Goal: Contribute content: Contribute content

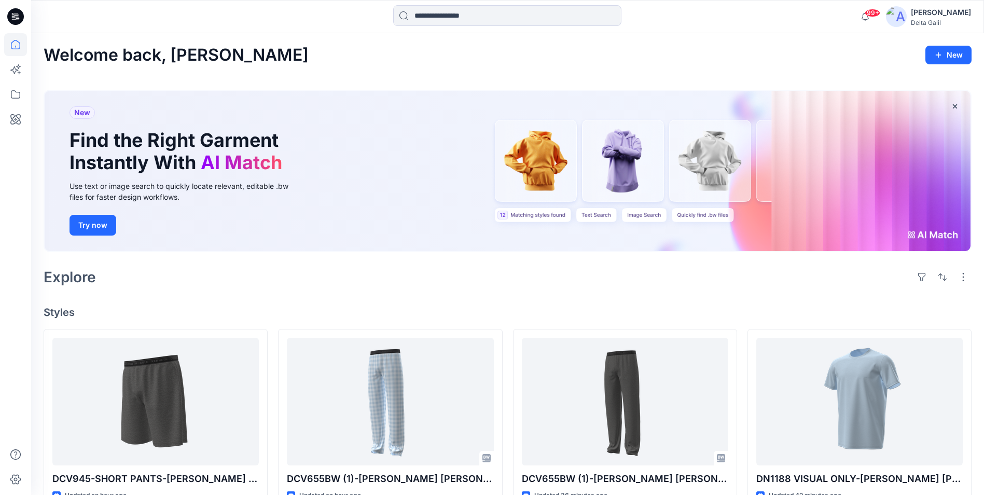
scroll to position [207, 0]
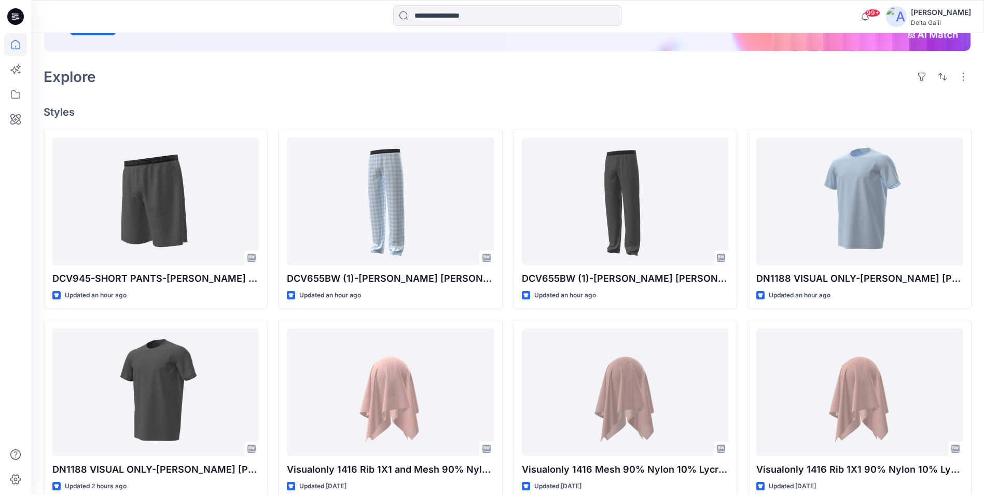
scroll to position [207, 0]
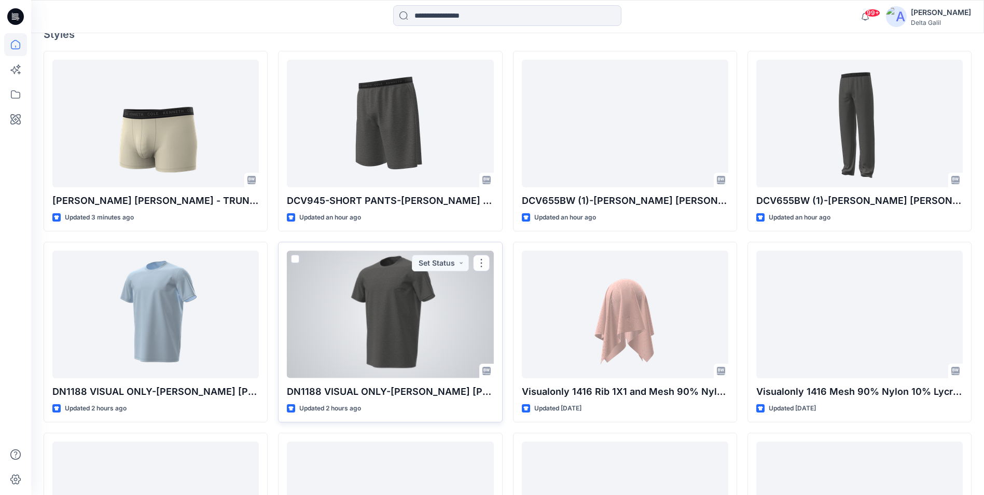
scroll to position [259, 0]
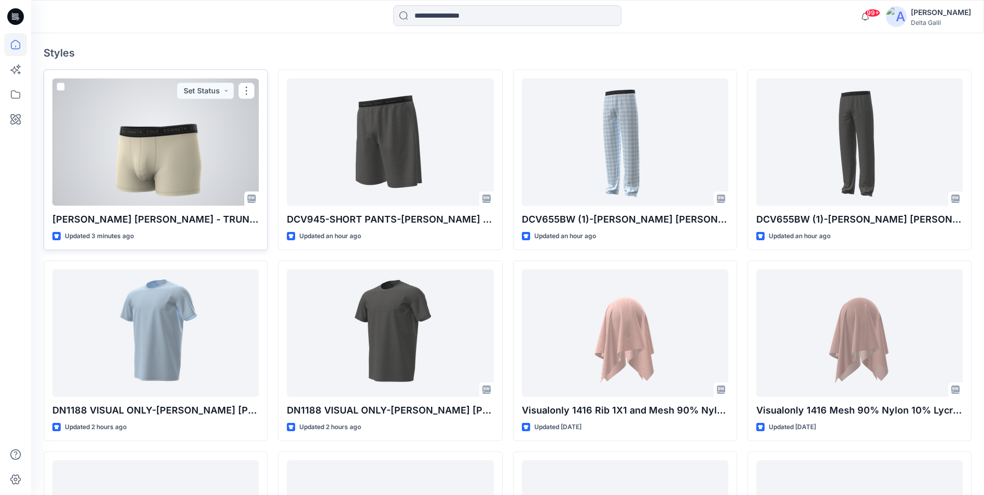
click at [176, 165] on div at bounding box center [155, 141] width 206 height 127
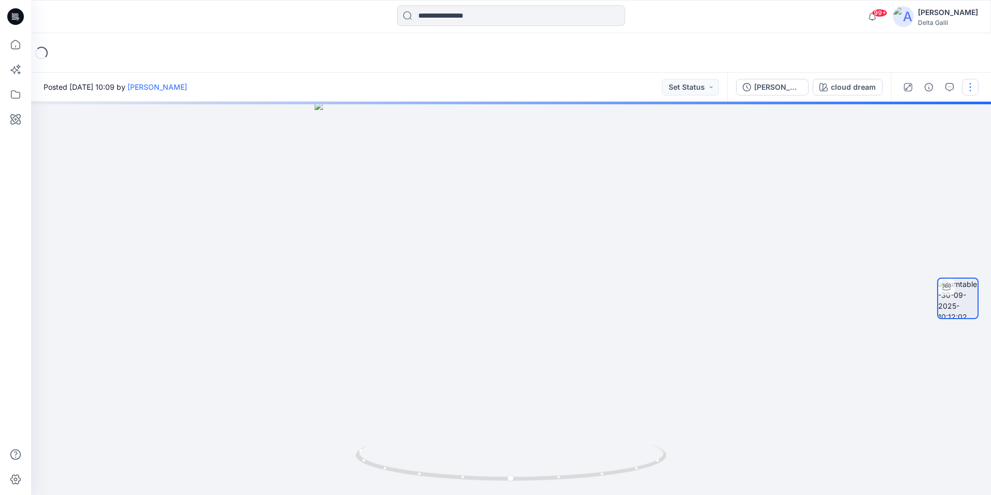
click at [969, 91] on button "button" at bounding box center [970, 87] width 17 height 17
click at [960, 109] on button "Add to Collection" at bounding box center [926, 111] width 95 height 19
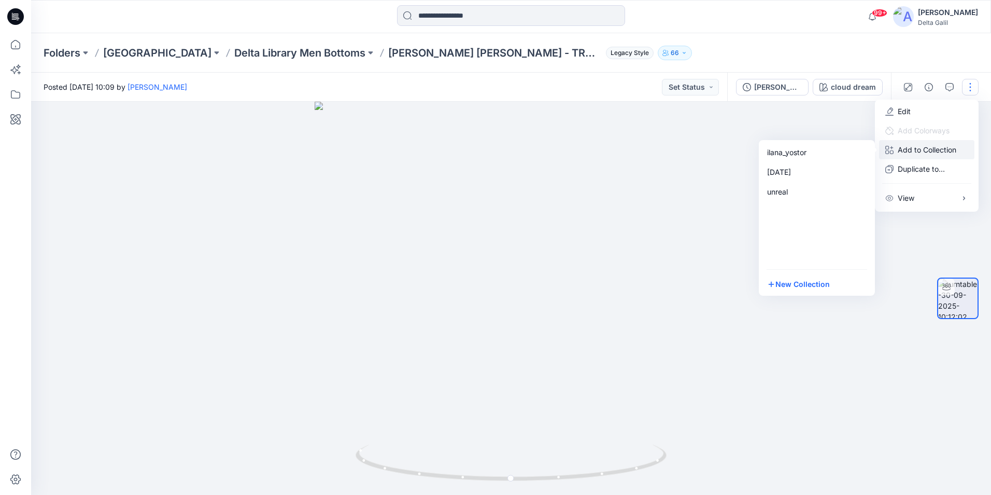
click at [715, 164] on div at bounding box center [511, 298] width 960 height 393
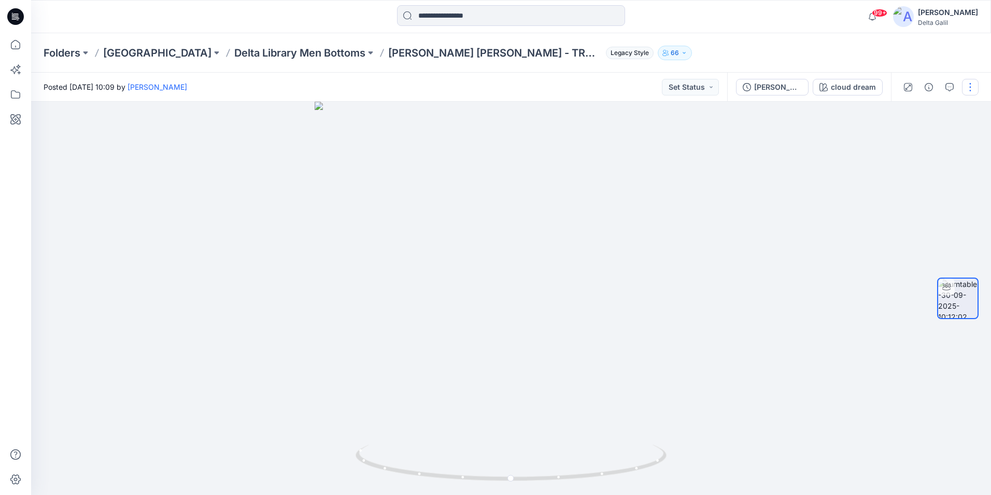
click at [974, 90] on button "button" at bounding box center [970, 87] width 17 height 17
click at [958, 106] on button "Edit" at bounding box center [926, 111] width 95 height 19
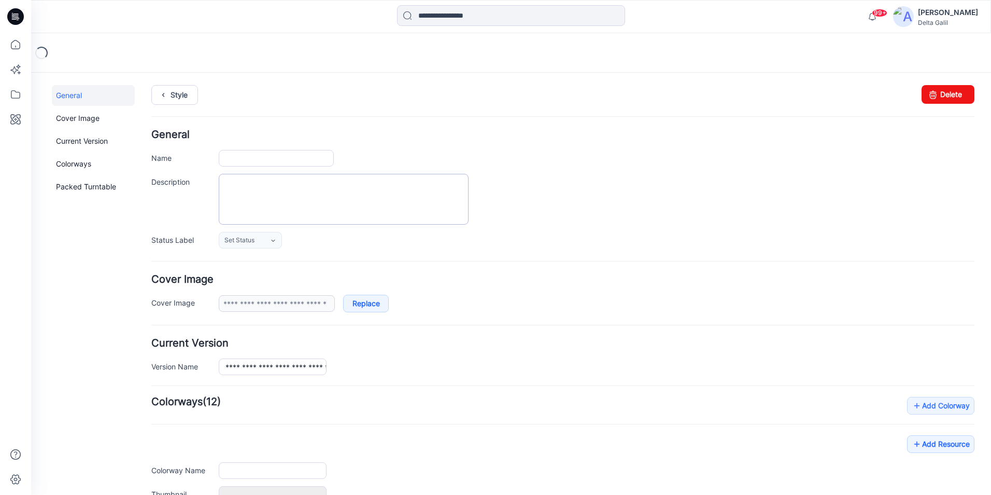
type input "**********"
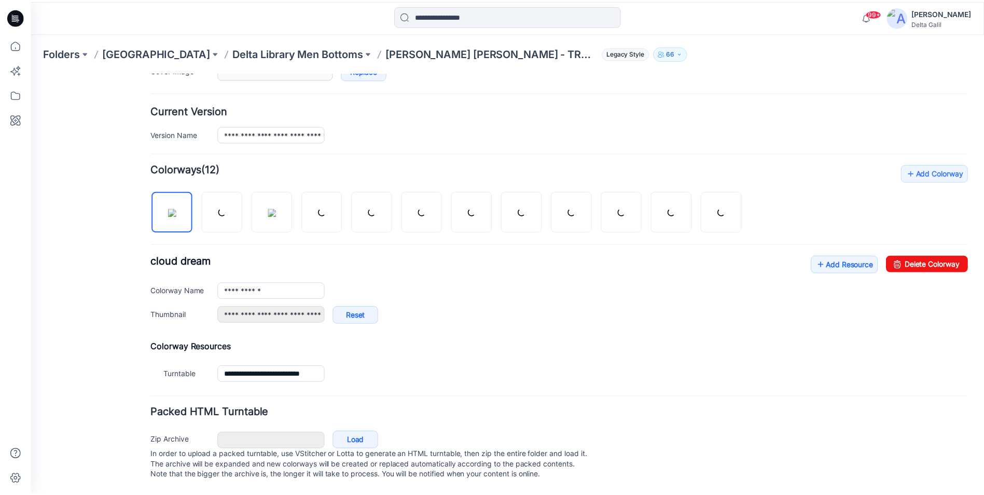
scroll to position [243, 0]
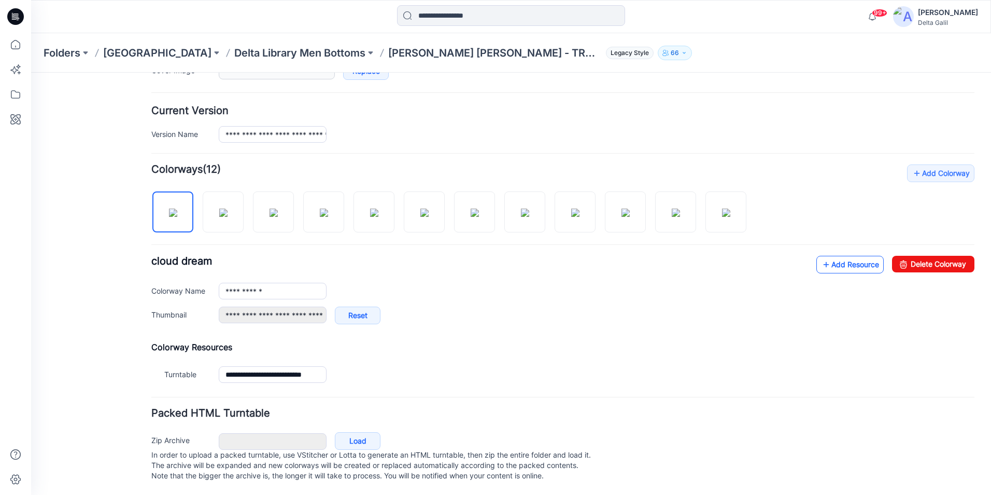
click at [846, 256] on link "Add Resource" at bounding box center [850, 265] width 67 height 18
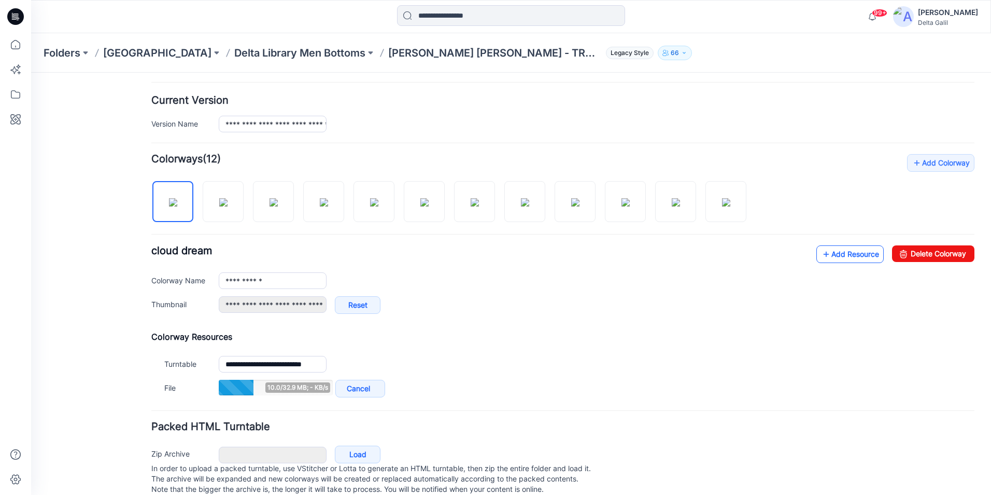
click at [824, 258] on link "Add Resource" at bounding box center [850, 254] width 67 height 18
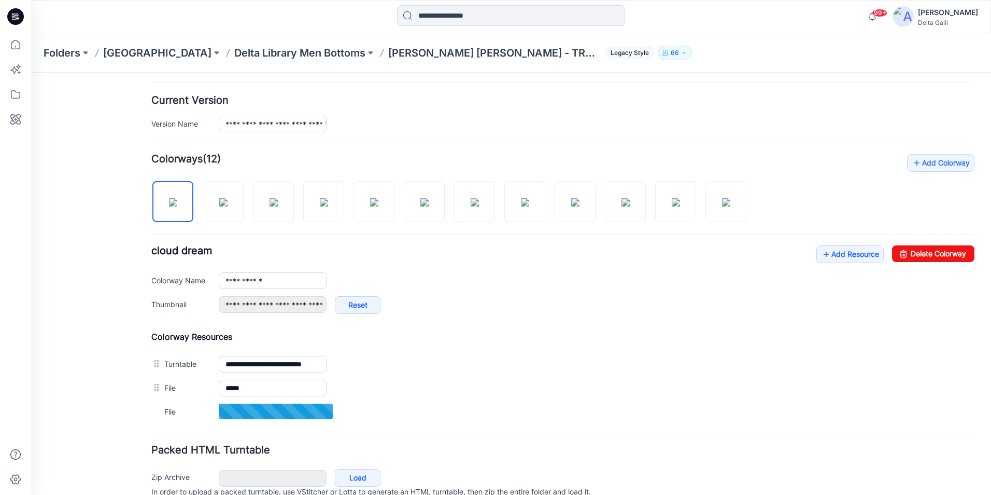
click at [299, 389] on input "*****" at bounding box center [273, 388] width 108 height 17
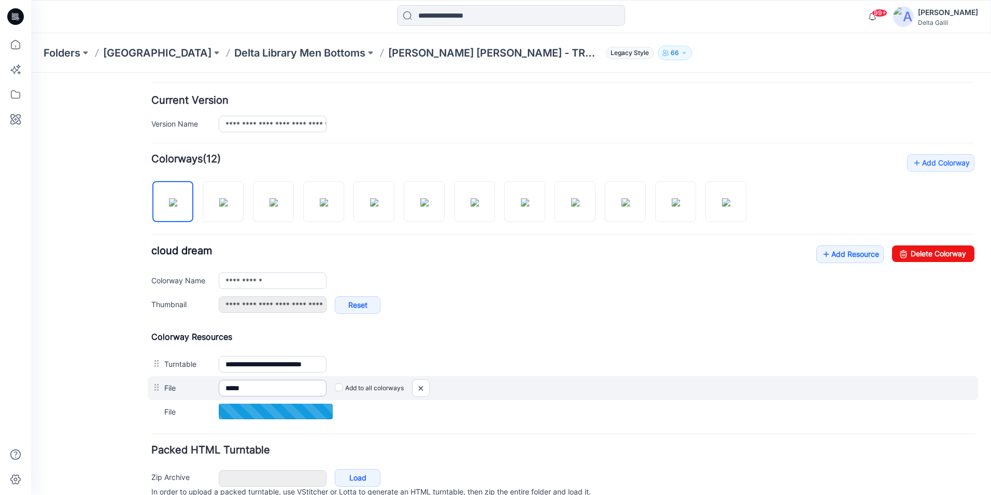
click at [294, 387] on input "*****" at bounding box center [273, 388] width 108 height 17
type input "**********"
click at [259, 389] on input "*****" at bounding box center [273, 388] width 108 height 17
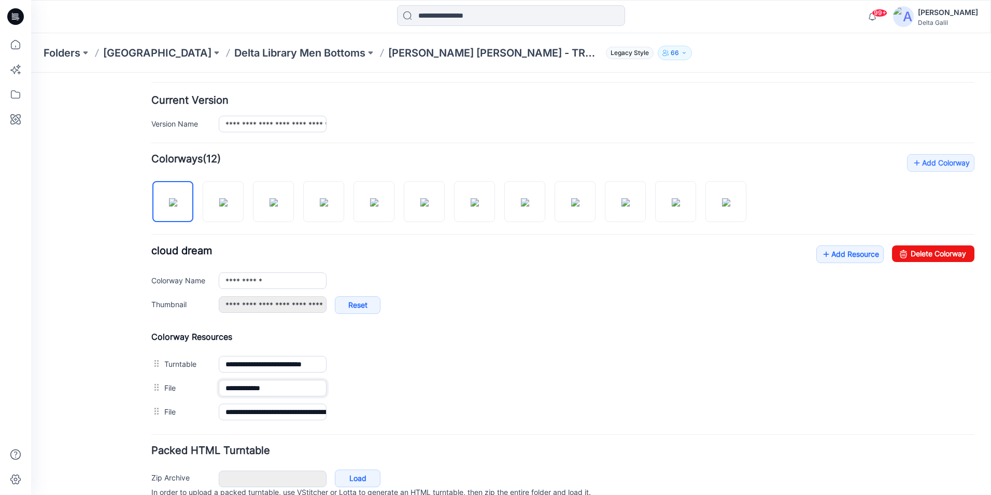
type input "**********"
click at [113, 399] on div "General Cover Image Current Version Colorways Packed Turntable" at bounding box center [93, 187] width 83 height 690
click at [18, 20] on icon at bounding box center [18, 20] width 3 height 1
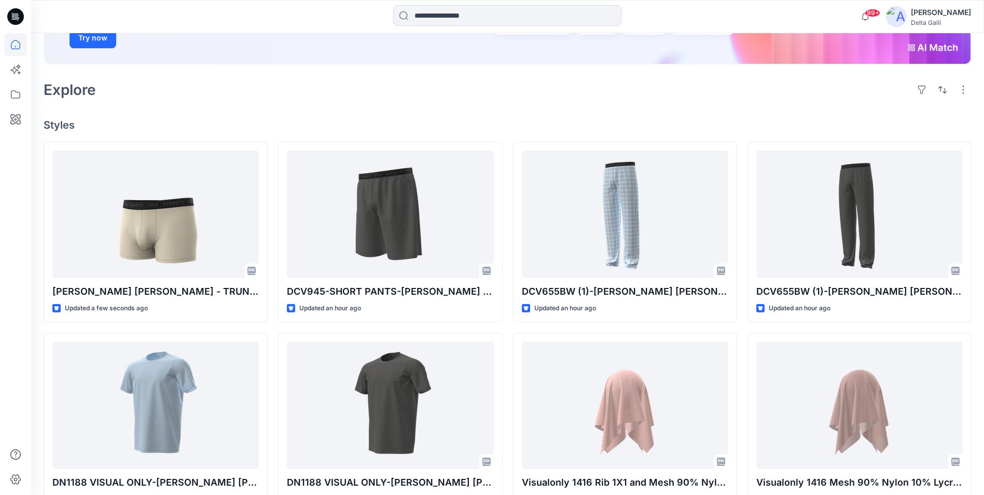
scroll to position [207, 0]
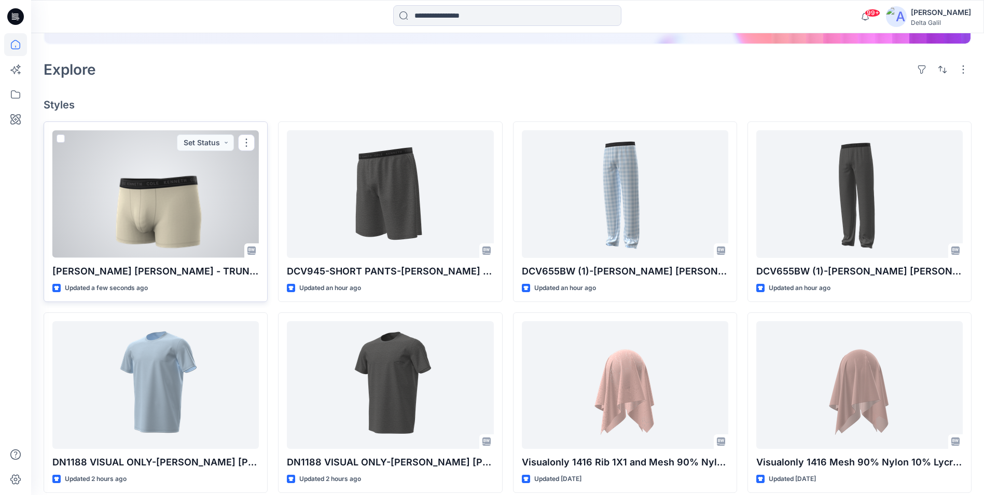
click at [183, 218] on div at bounding box center [155, 193] width 206 height 127
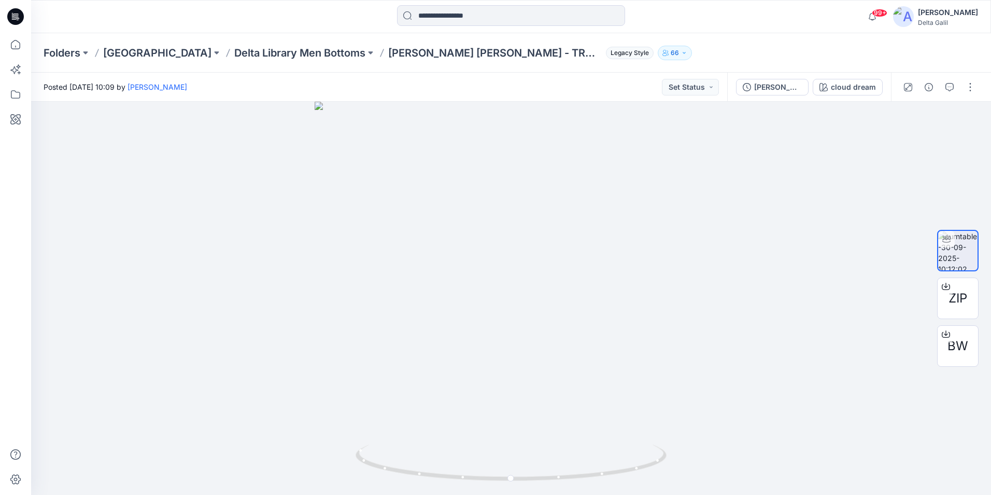
click at [18, 22] on icon at bounding box center [15, 16] width 17 height 17
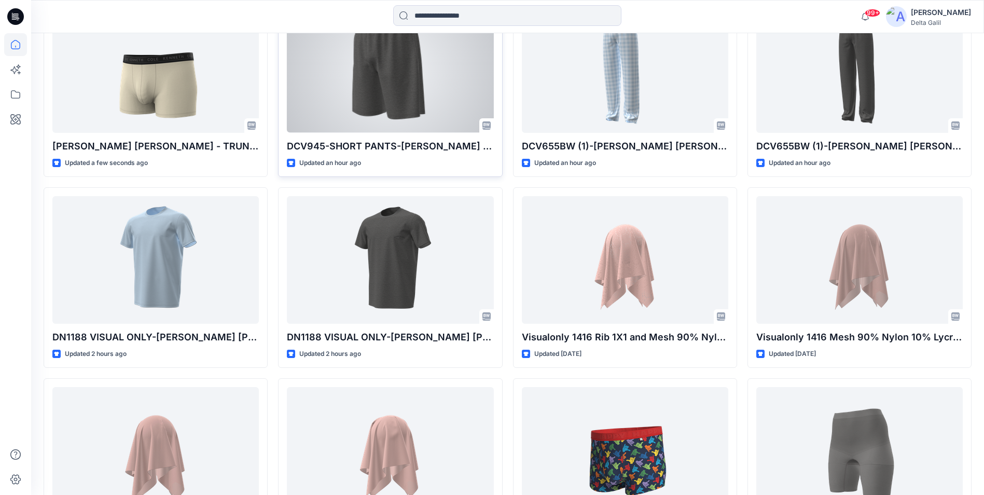
scroll to position [363, 0]
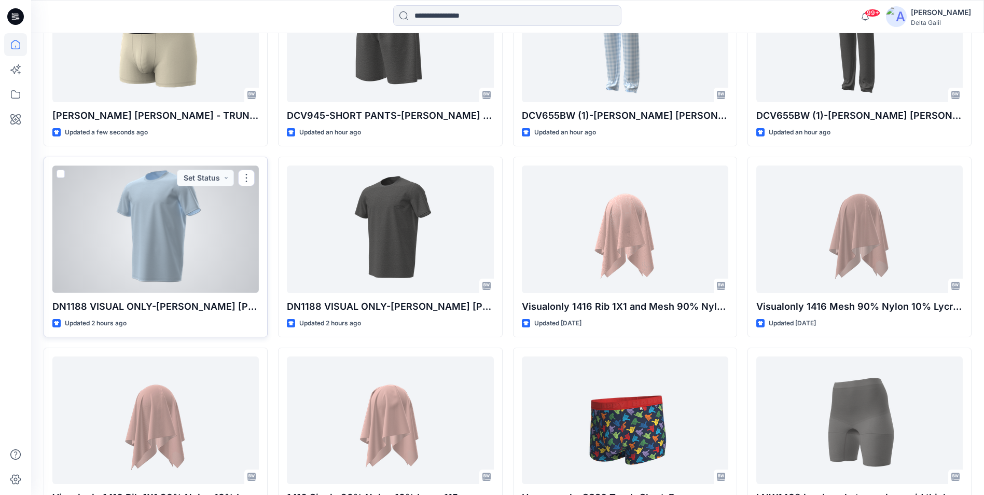
click at [220, 265] on div at bounding box center [155, 228] width 206 height 127
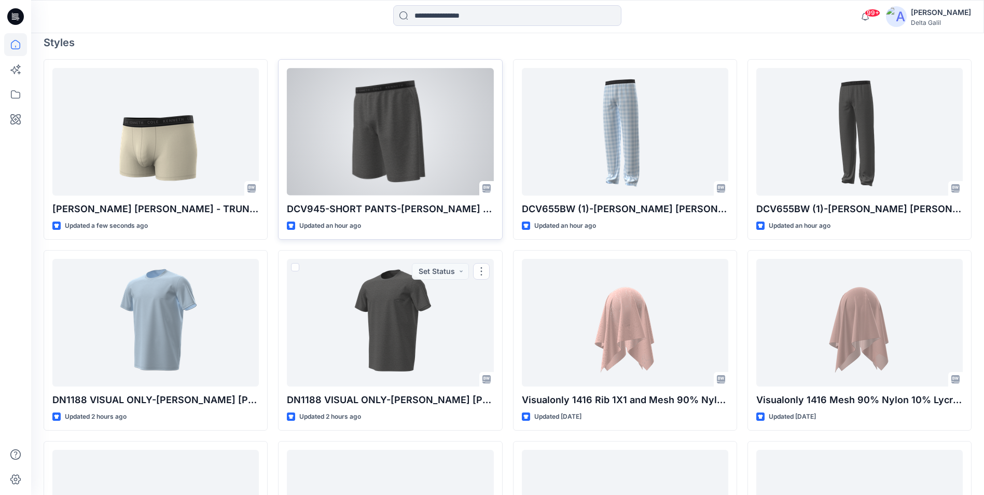
scroll to position [259, 0]
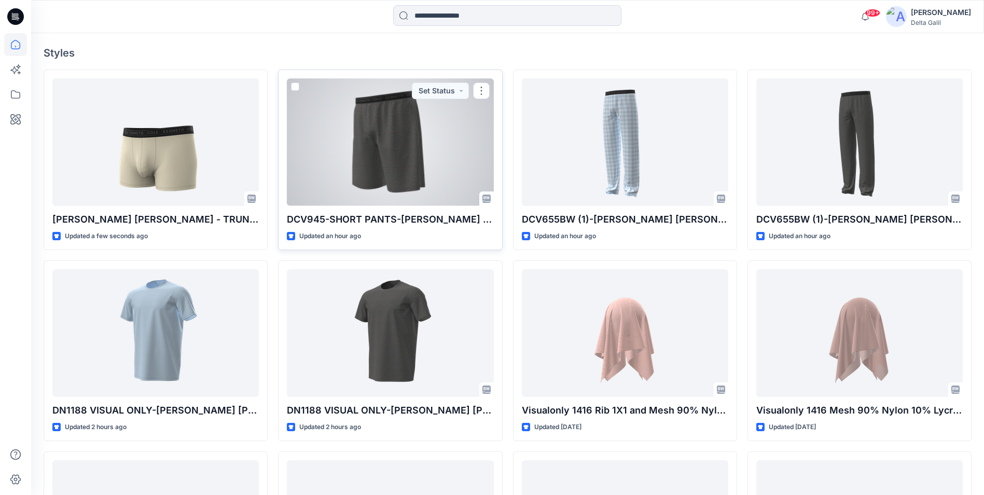
click at [360, 178] on div at bounding box center [390, 141] width 206 height 127
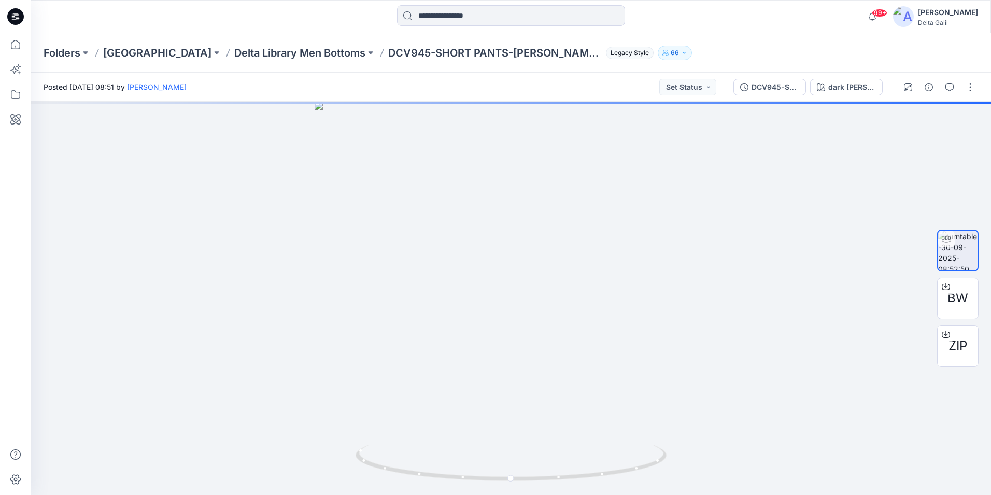
click at [845, 99] on div "DCV945-SHORT PANTS-KENNETH COLE - Cotton -SLEEPWEAR SS27 dark heather grey" at bounding box center [808, 87] width 166 height 29
click at [843, 91] on div "dark heather grey" at bounding box center [853, 86] width 48 height 11
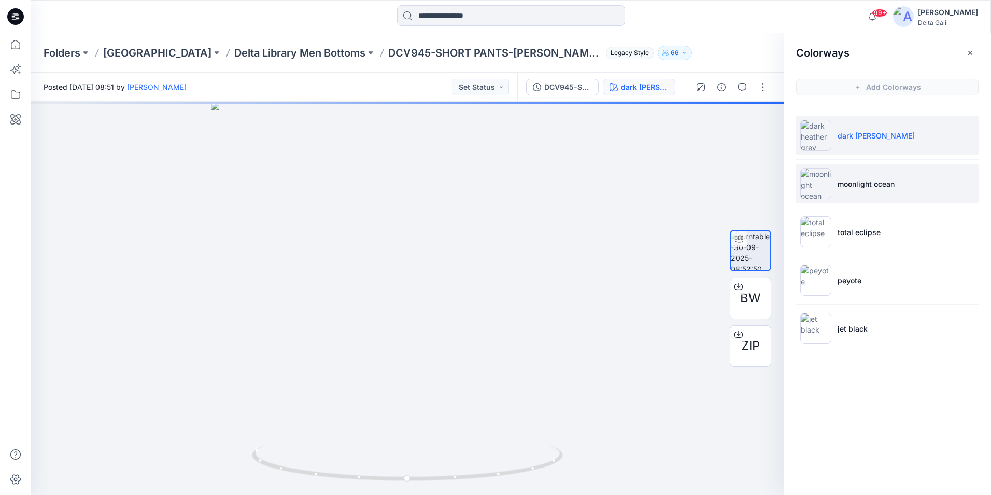
click at [830, 194] on img at bounding box center [816, 183] width 31 height 31
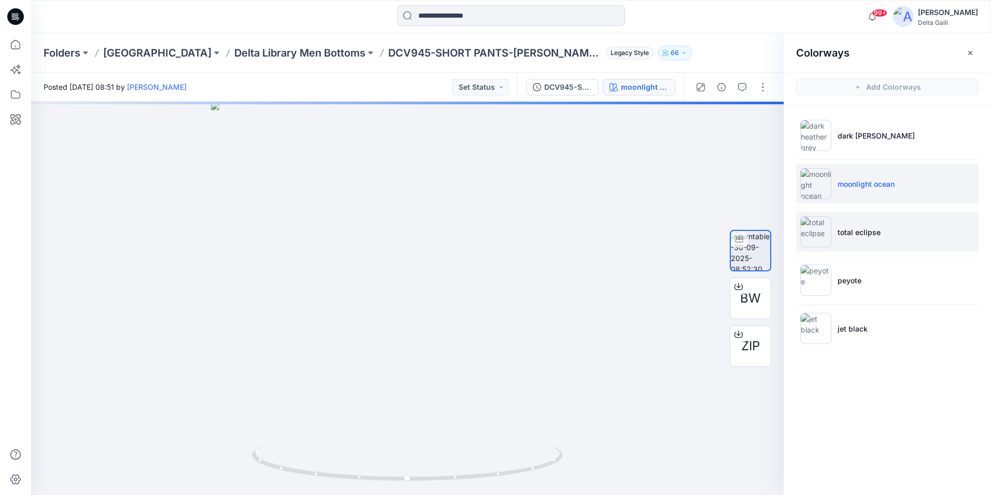
click at [821, 229] on img at bounding box center [816, 231] width 31 height 31
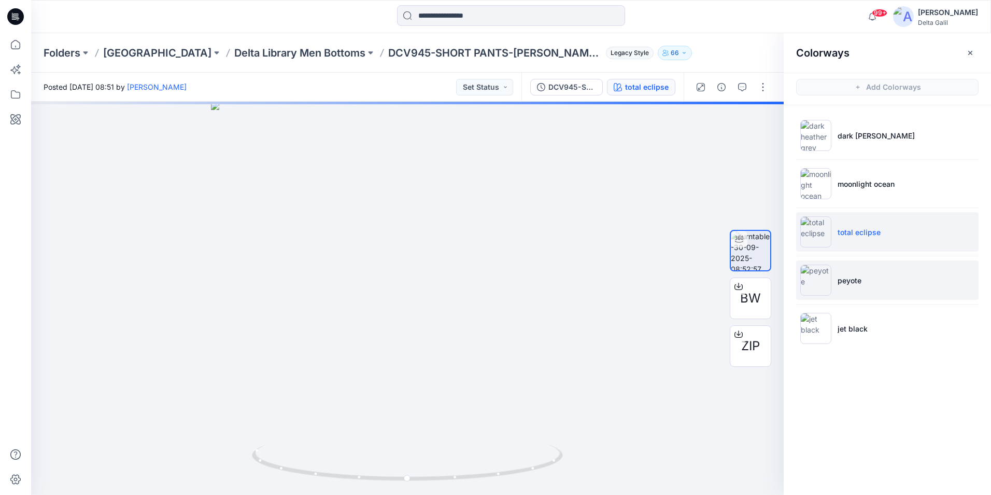
click at [817, 289] on img at bounding box center [816, 279] width 31 height 31
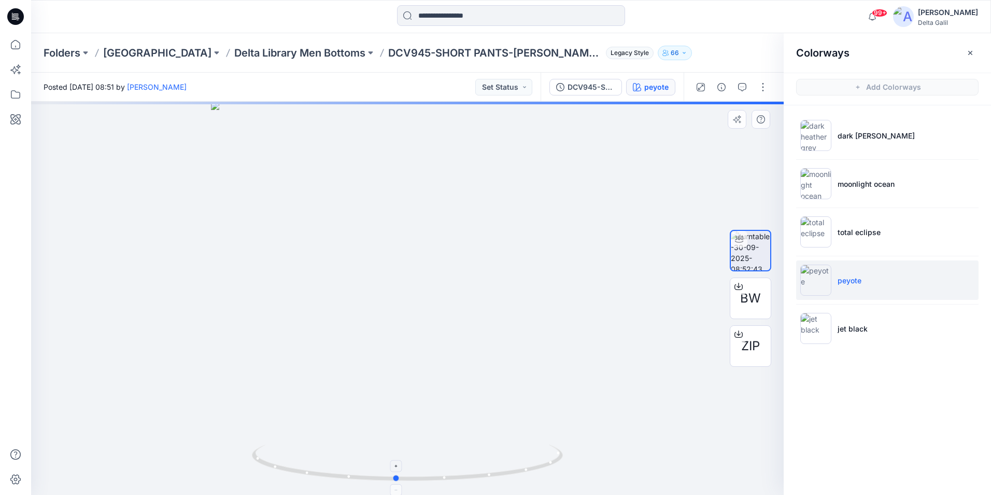
drag, startPoint x: 409, startPoint y: 482, endPoint x: 398, endPoint y: 469, distance: 17.3
click at [398, 469] on icon at bounding box center [409, 463] width 314 height 39
click at [21, 22] on icon at bounding box center [15, 16] width 17 height 17
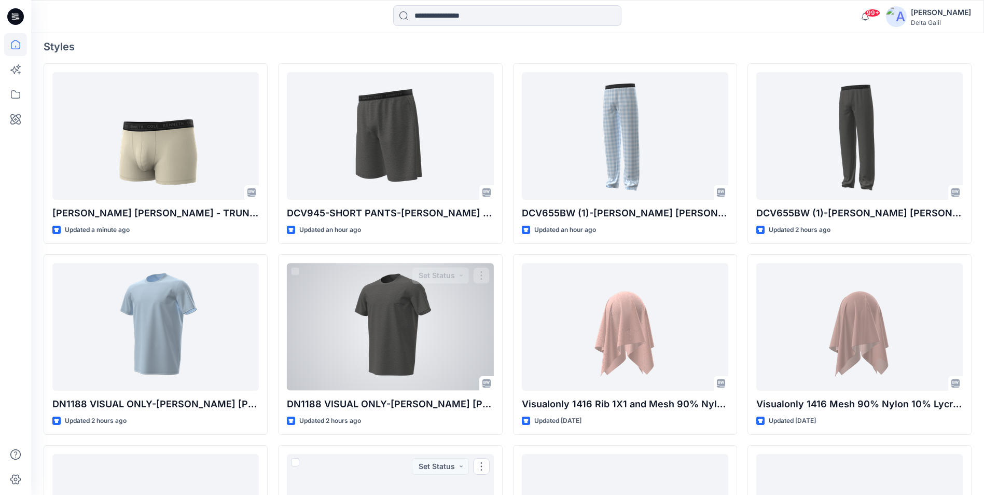
scroll to position [259, 0]
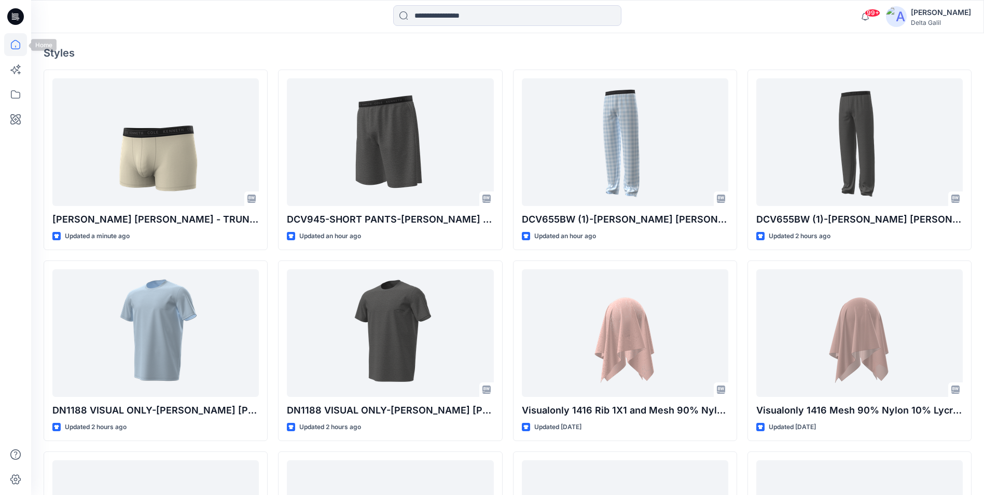
click at [19, 46] on icon at bounding box center [15, 44] width 23 height 23
click at [15, 90] on icon at bounding box center [15, 94] width 23 height 23
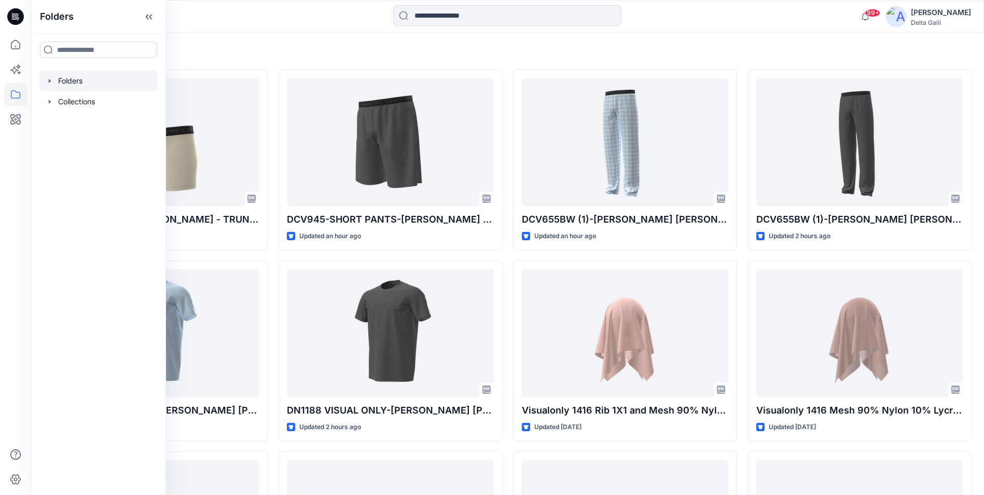
click at [50, 82] on icon "button" at bounding box center [50, 81] width 8 height 8
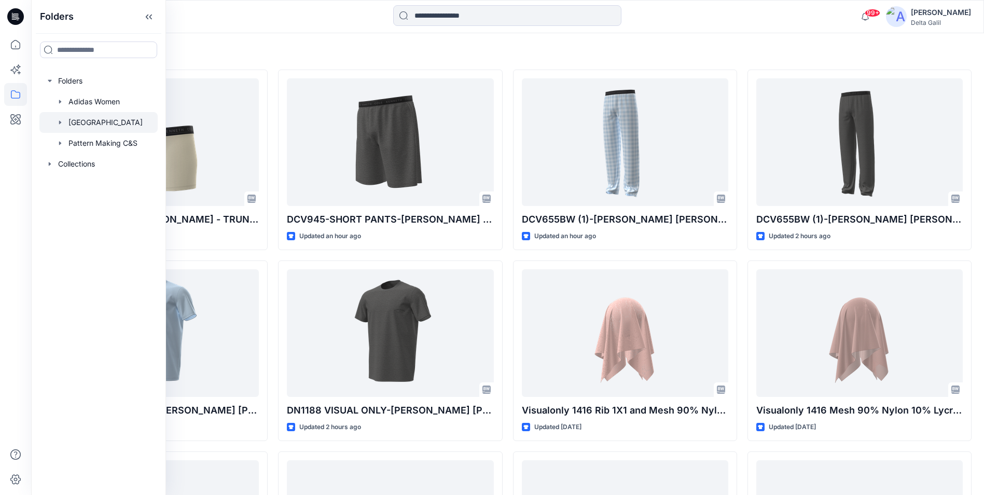
click at [61, 121] on icon "button" at bounding box center [60, 122] width 8 height 8
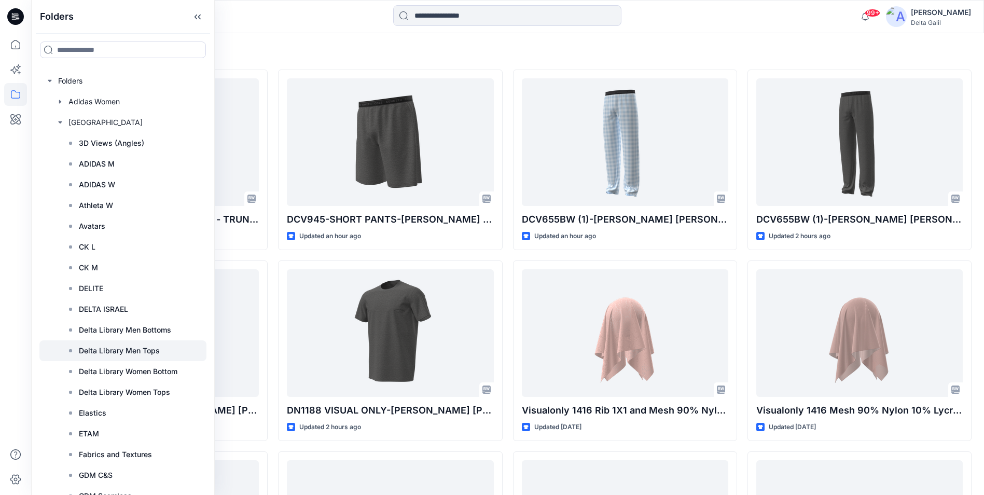
click at [104, 353] on p "Delta Library Men Tops" at bounding box center [119, 350] width 81 height 12
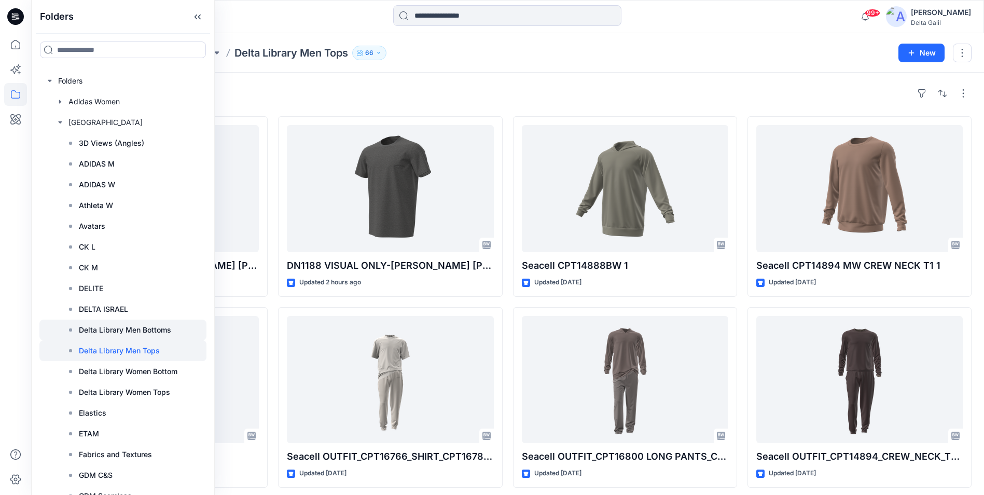
click at [105, 331] on p "Delta Library Men Bottoms" at bounding box center [125, 330] width 92 height 12
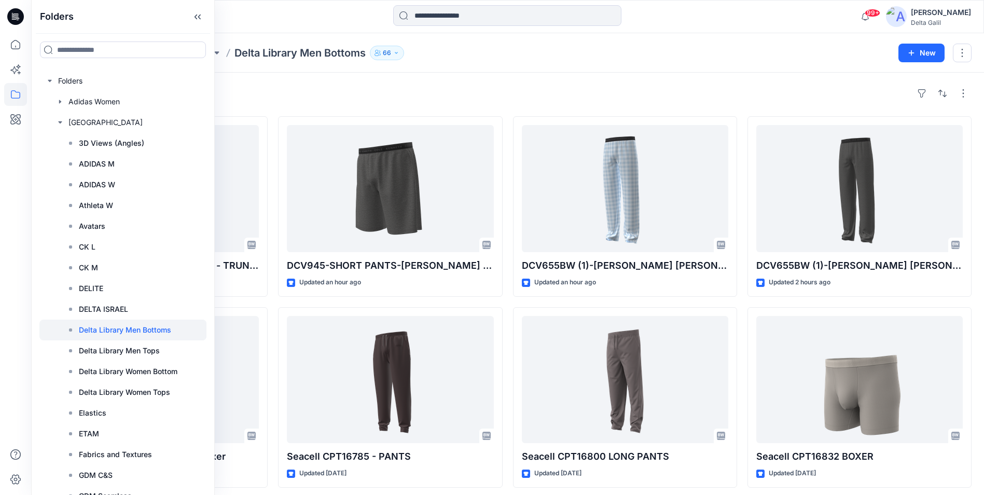
click at [338, 92] on div "Styles" at bounding box center [508, 93] width 928 height 17
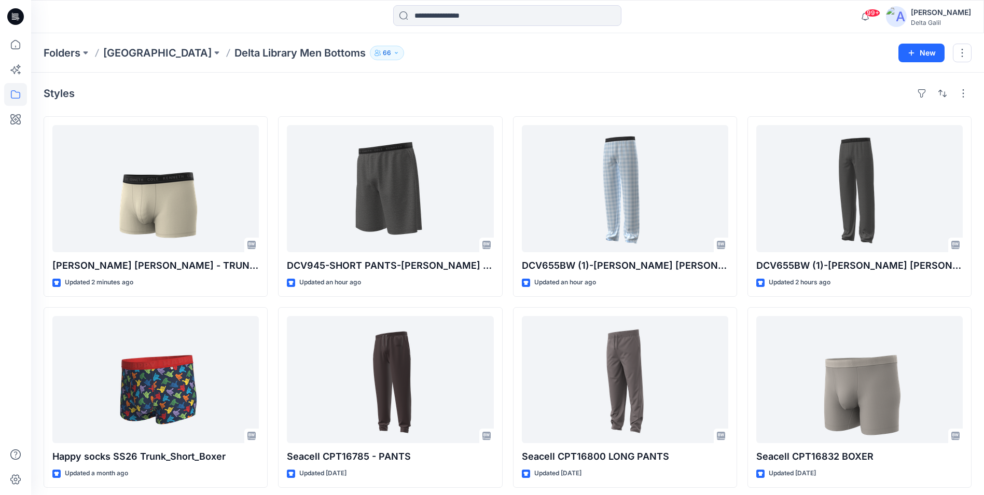
click at [11, 13] on icon at bounding box center [15, 16] width 17 height 17
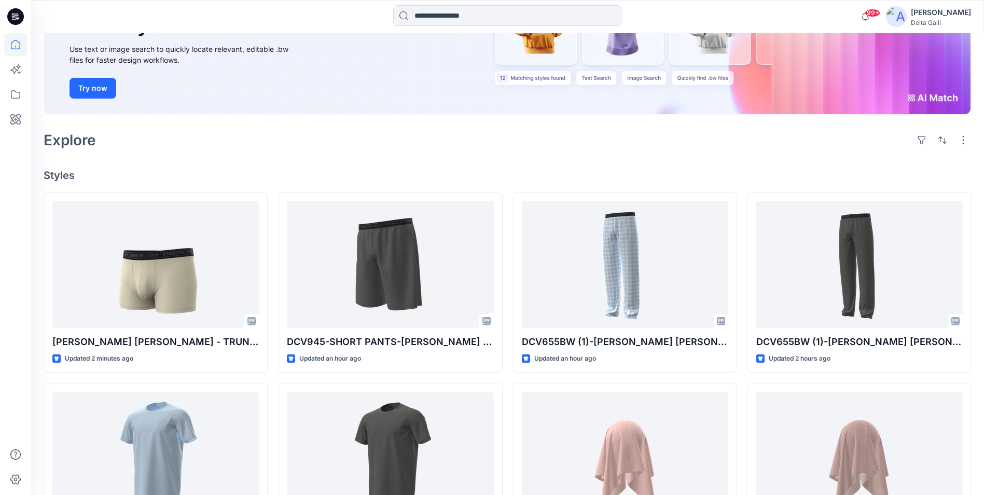
scroll to position [241, 0]
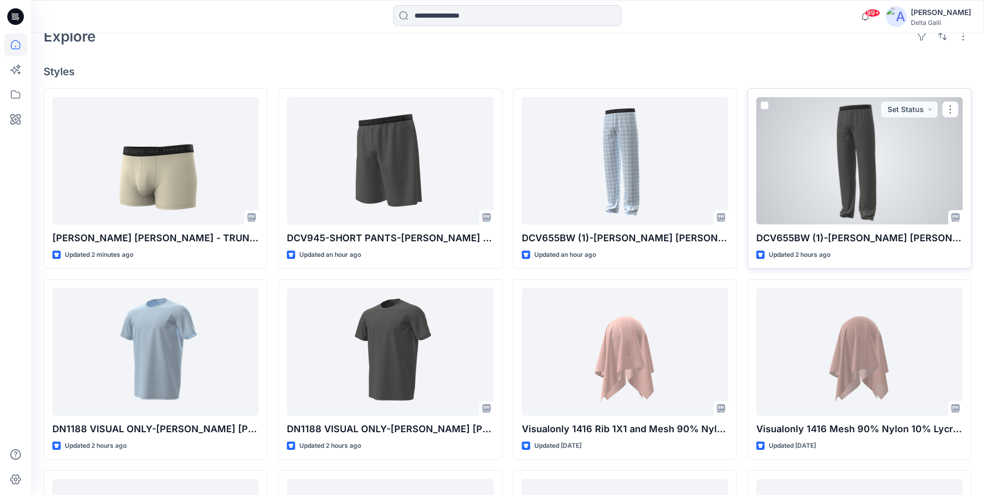
click at [886, 205] on div at bounding box center [859, 160] width 206 height 127
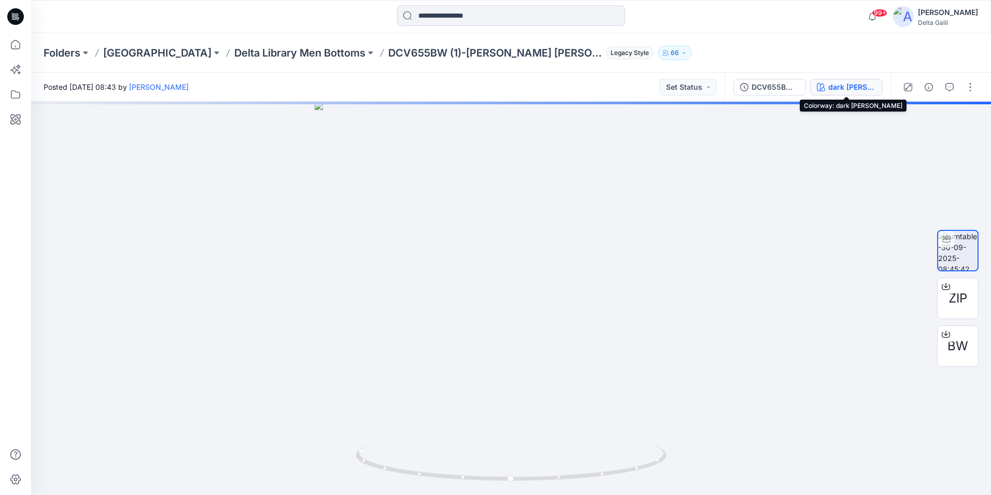
click at [839, 84] on div "dark heather grey" at bounding box center [853, 86] width 48 height 11
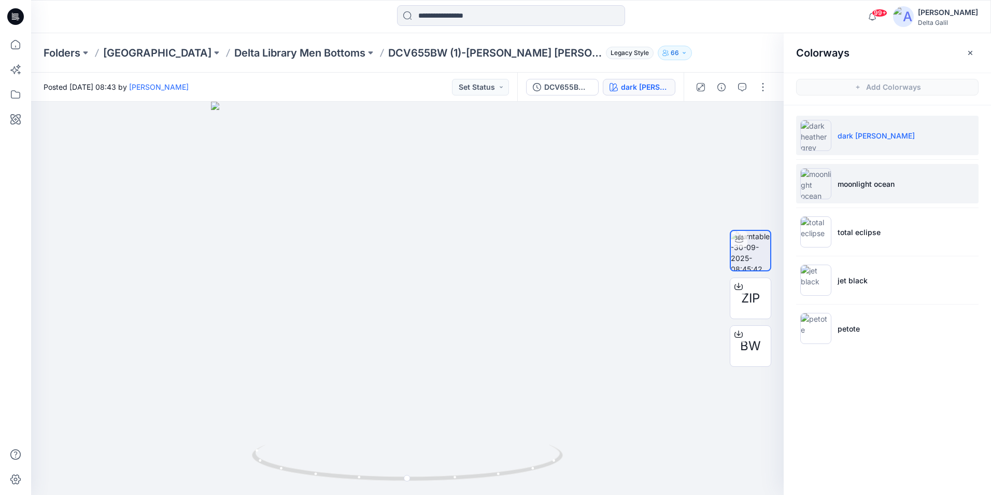
click at [836, 183] on li "moonlight ocean" at bounding box center [888, 183] width 183 height 39
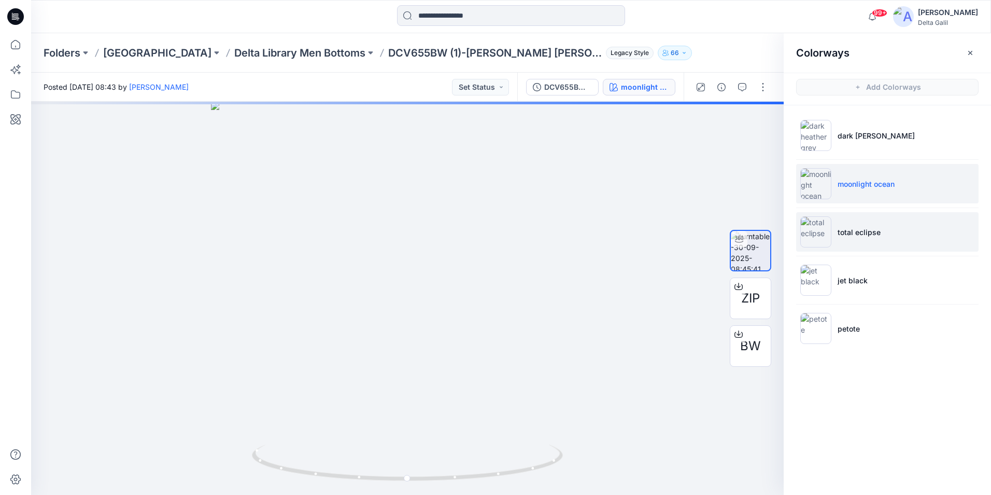
click at [835, 228] on li "total eclipse" at bounding box center [888, 231] width 183 height 39
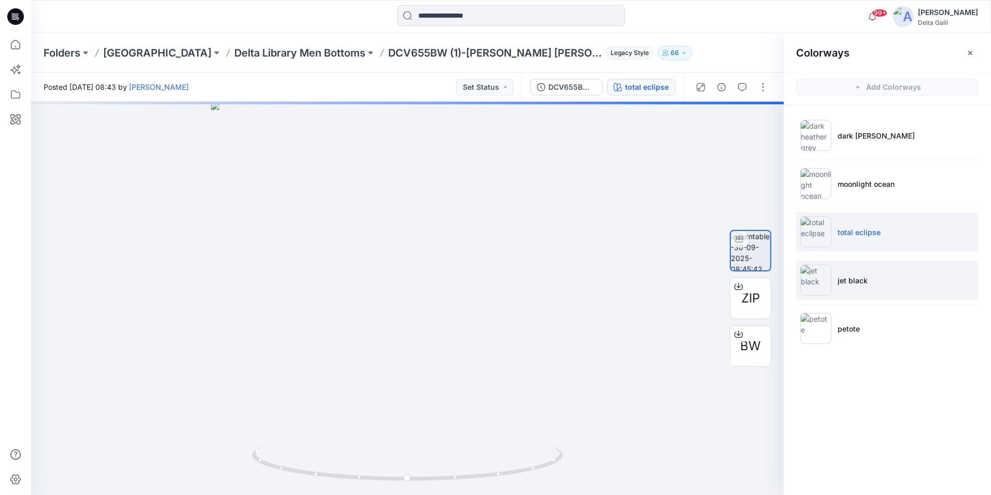
click at [826, 278] on img at bounding box center [816, 279] width 31 height 31
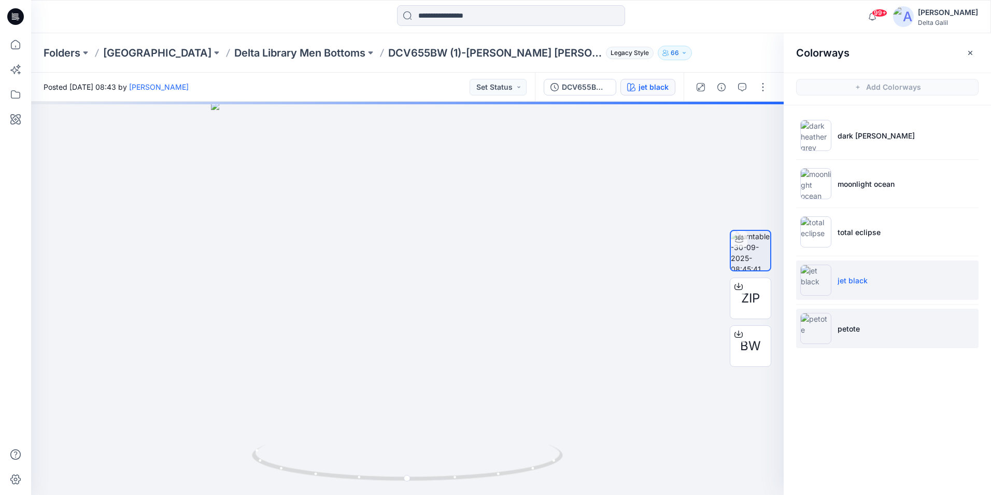
click at [820, 327] on img at bounding box center [816, 328] width 31 height 31
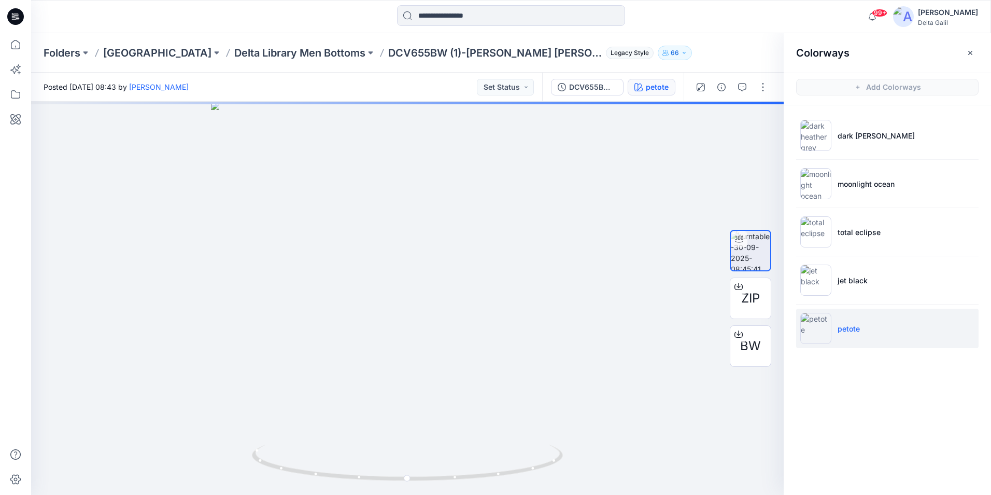
click at [19, 20] on icon at bounding box center [15, 16] width 17 height 17
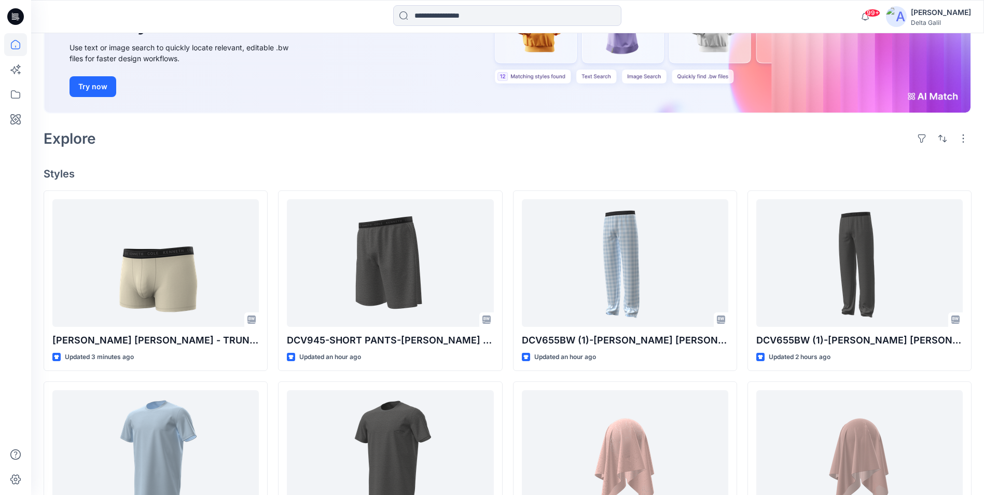
scroll to position [207, 0]
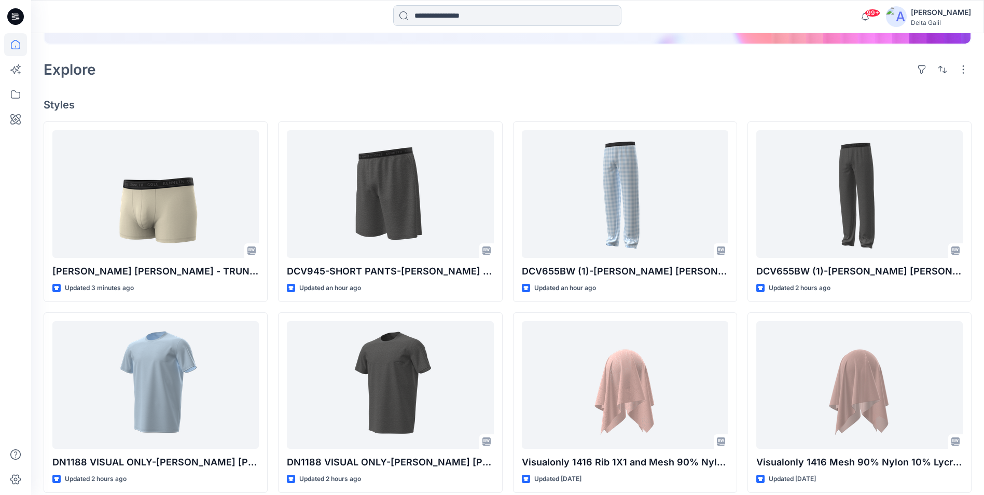
click at [469, 15] on input at bounding box center [507, 15] width 228 height 21
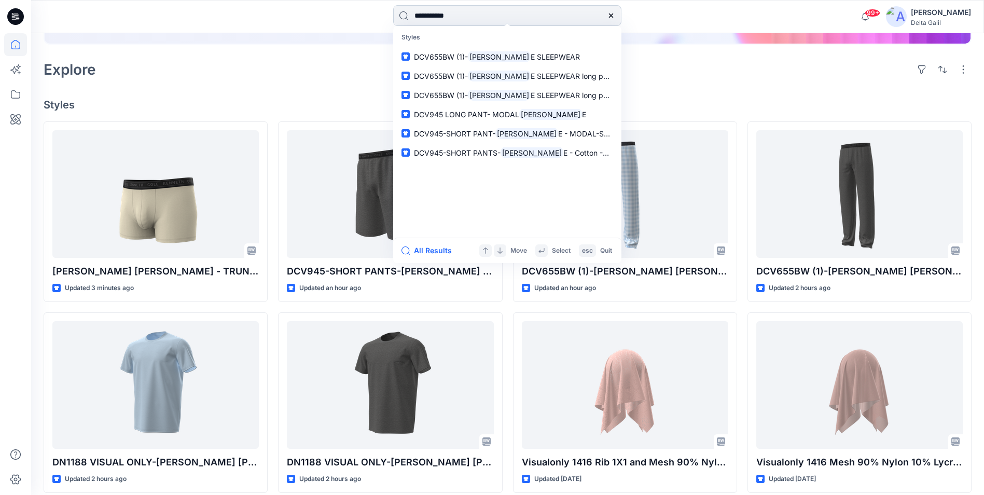
type input "**********"
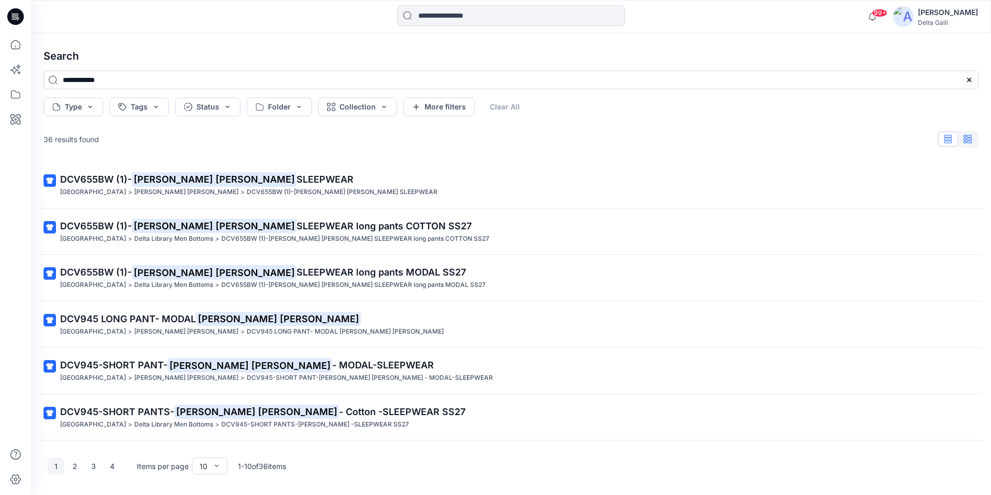
click at [970, 135] on icon "button" at bounding box center [969, 139] width 5 height 8
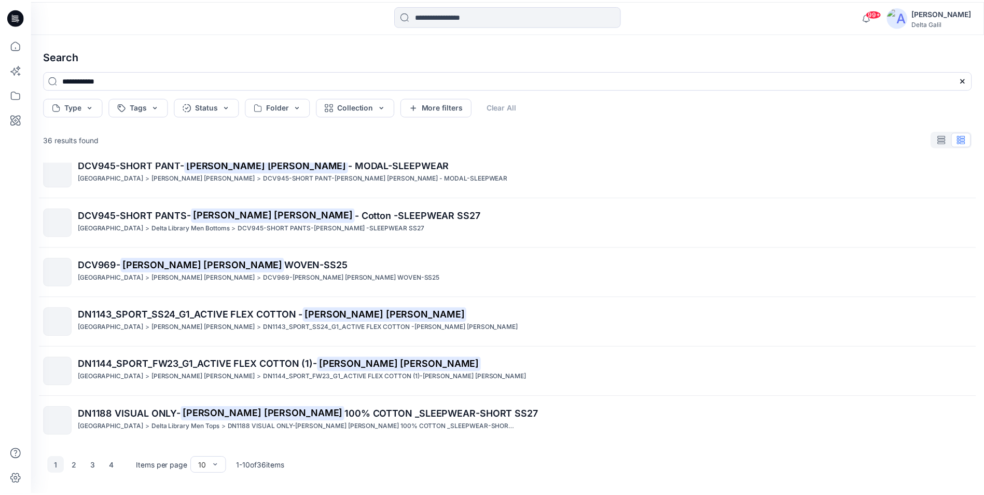
scroll to position [215, 0]
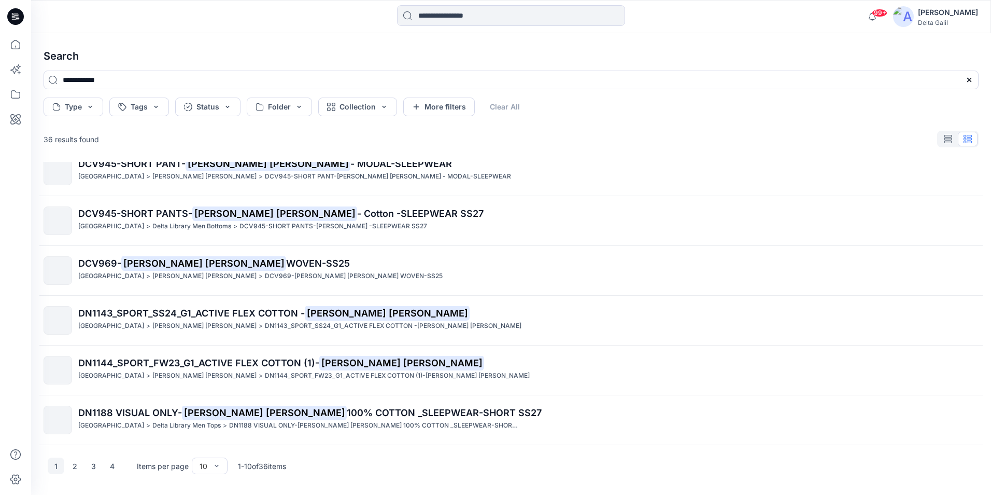
click at [10, 17] on icon at bounding box center [15, 16] width 17 height 17
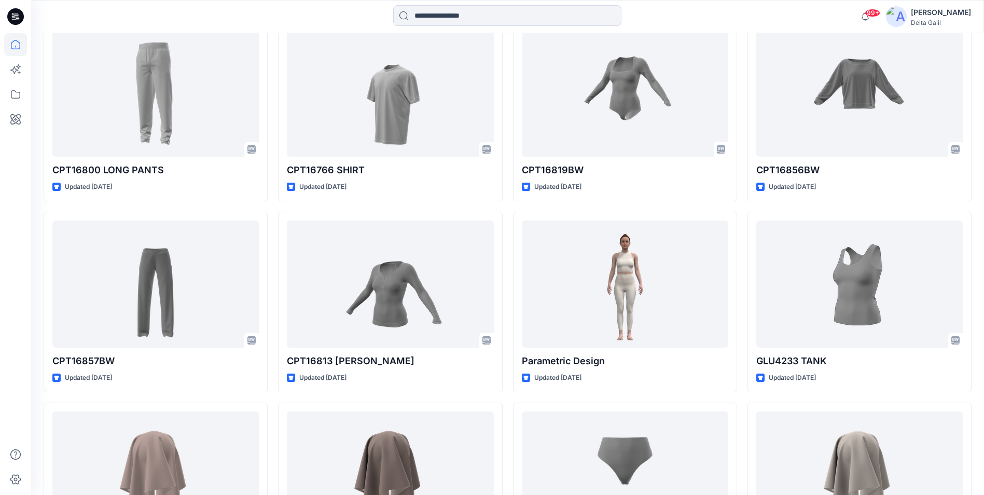
scroll to position [5856, 0]
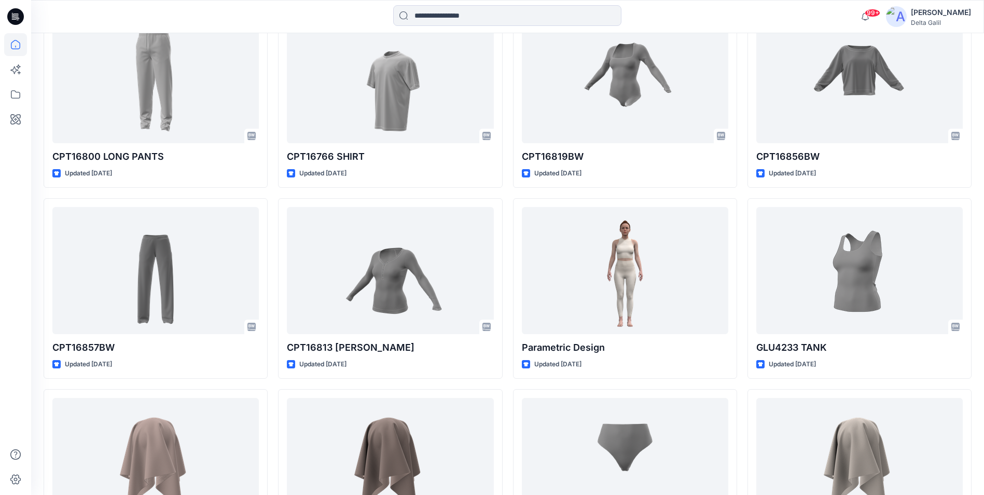
click at [12, 18] on icon at bounding box center [15, 16] width 17 height 17
click at [12, 10] on icon at bounding box center [15, 16] width 17 height 17
click at [17, 17] on icon at bounding box center [17, 17] width 4 height 1
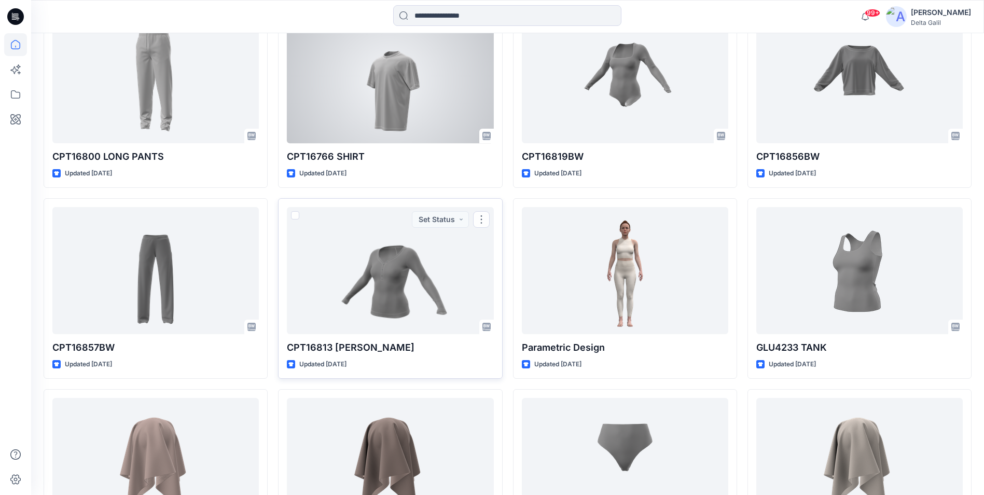
scroll to position [5544, 0]
